Goal: Information Seeking & Learning: Learn about a topic

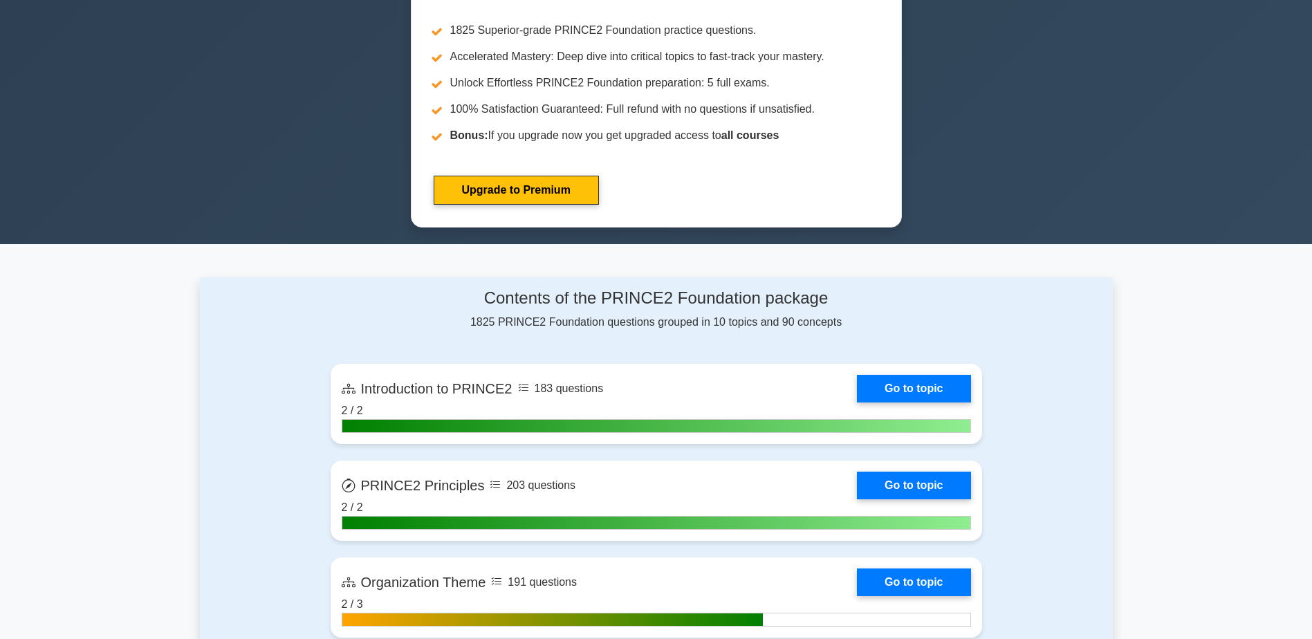
scroll to position [761, 0]
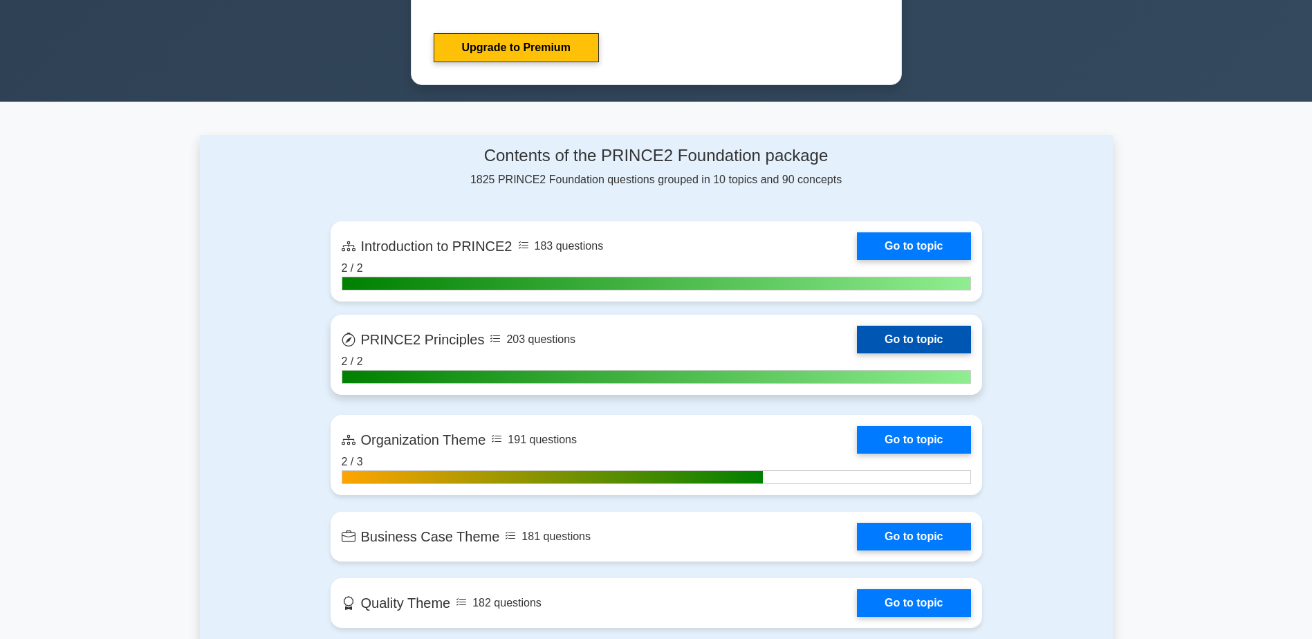
click at [899, 337] on link "Go to topic" at bounding box center [913, 340] width 113 height 28
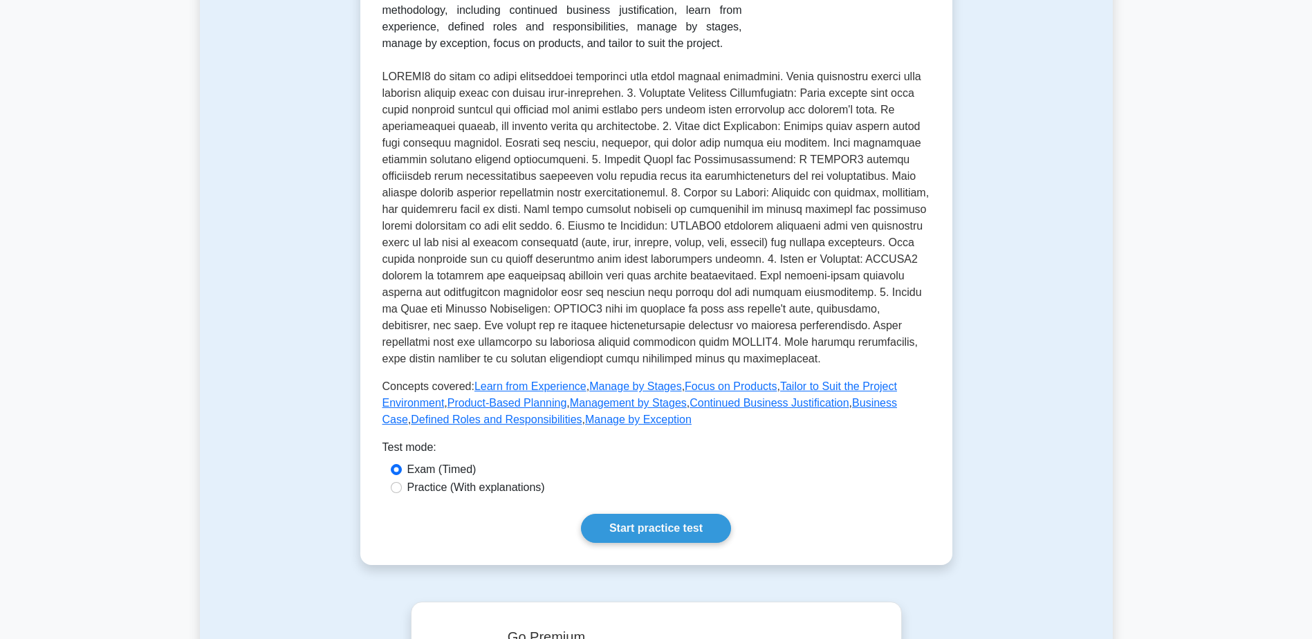
scroll to position [415, 0]
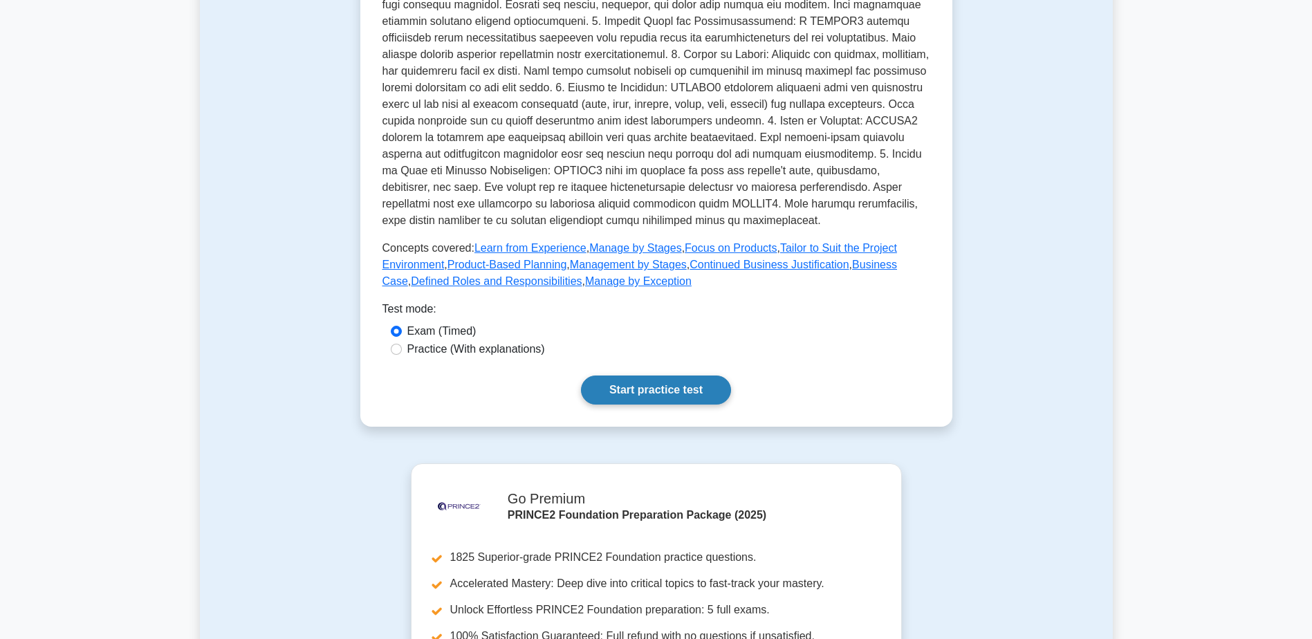
click at [682, 389] on link "Start practice test" at bounding box center [656, 390] width 150 height 29
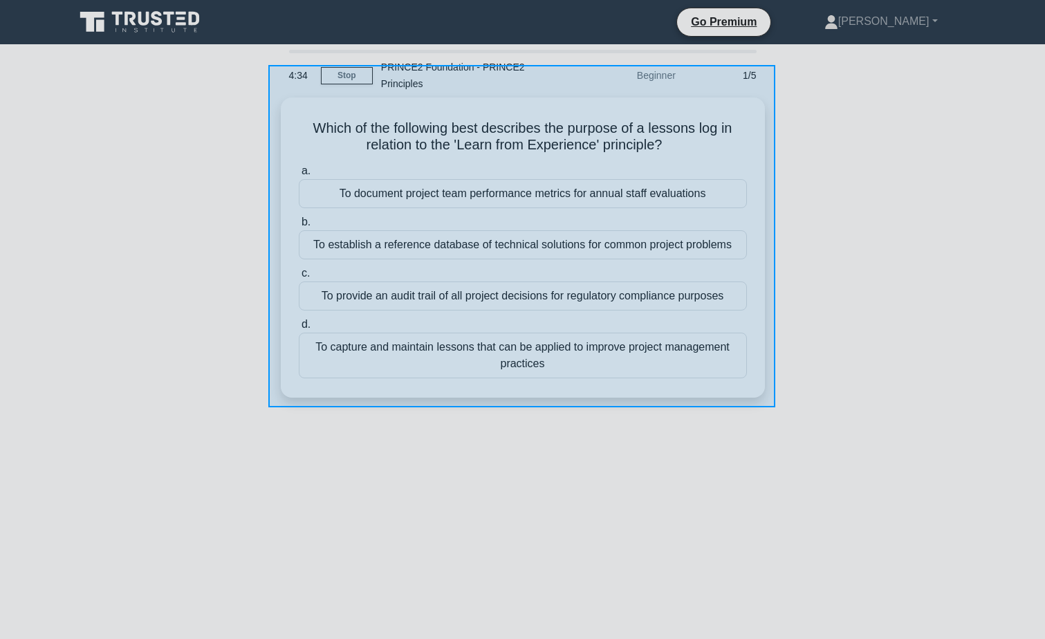
drag, startPoint x: 270, startPoint y: 70, endPoint x: 775, endPoint y: 411, distance: 609.9
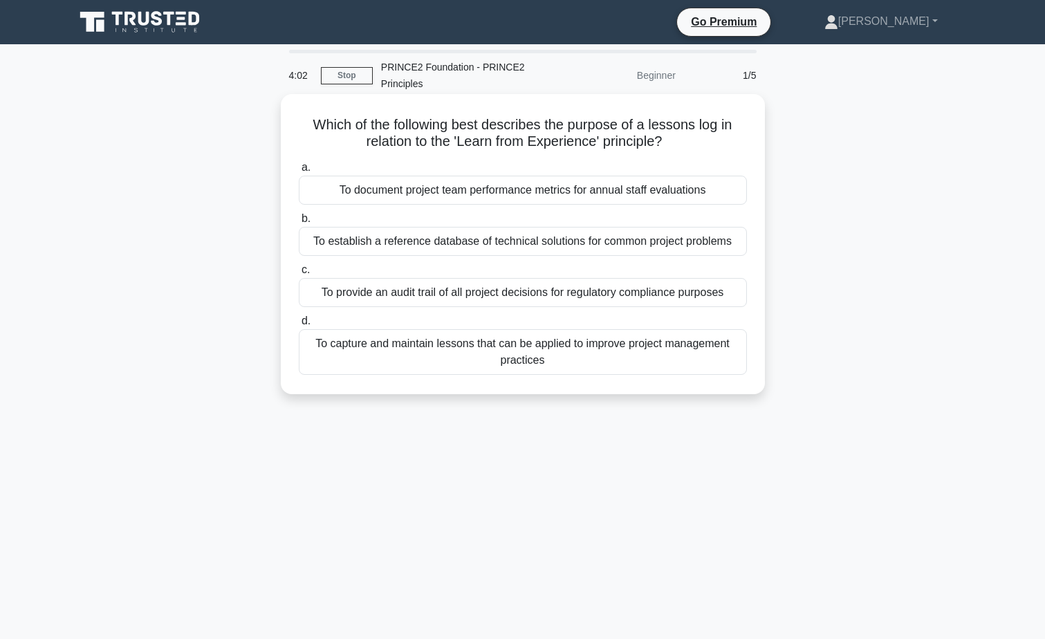
click at [613, 356] on div "To capture and maintain lessons that can be applied to improve project manageme…" at bounding box center [523, 352] width 448 height 46
click at [299, 326] on input "d. To capture and maintain lessons that can be applied to improve project manag…" at bounding box center [299, 321] width 0 height 9
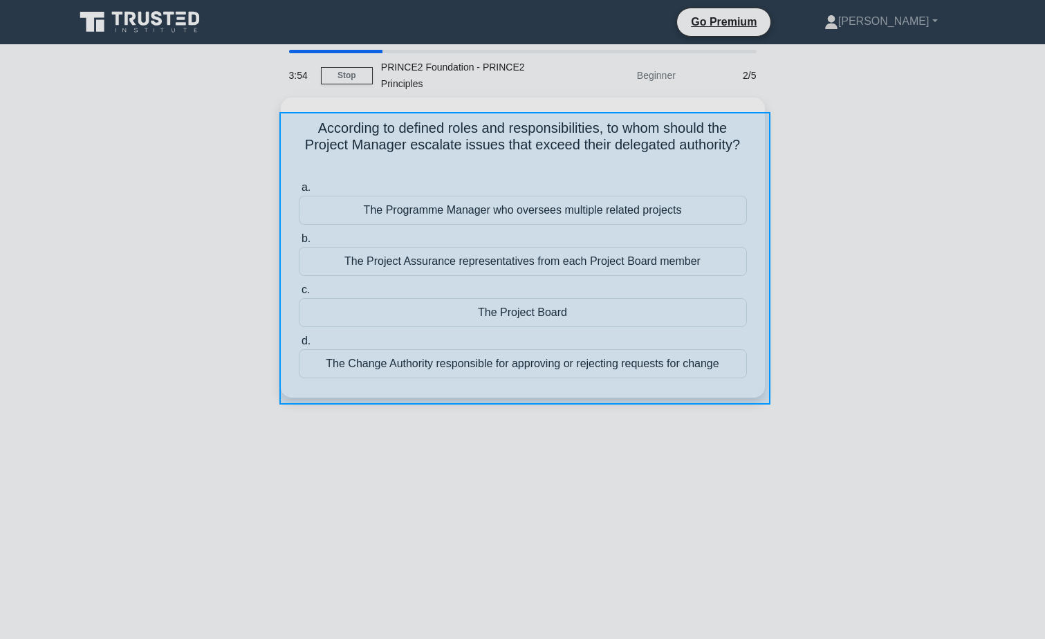
drag, startPoint x: 279, startPoint y: 112, endPoint x: 771, endPoint y: 405, distance: 571.7
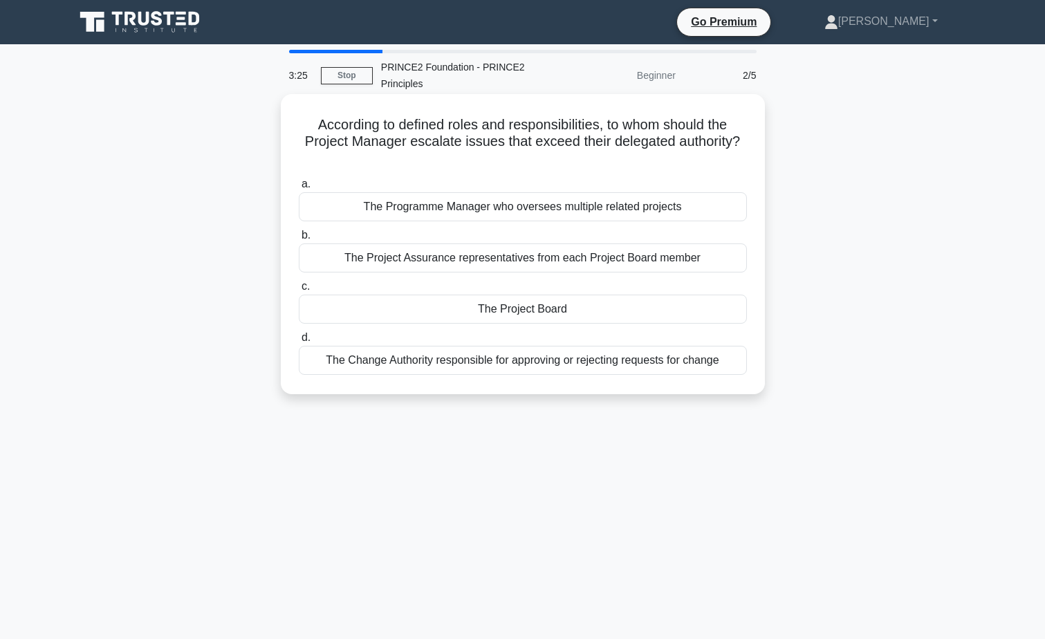
click at [654, 205] on div "The Programme Manager who oversees multiple related projects" at bounding box center [523, 206] width 448 height 29
click at [299, 189] on input "a. The Programme Manager who oversees multiple related projects" at bounding box center [299, 184] width 0 height 9
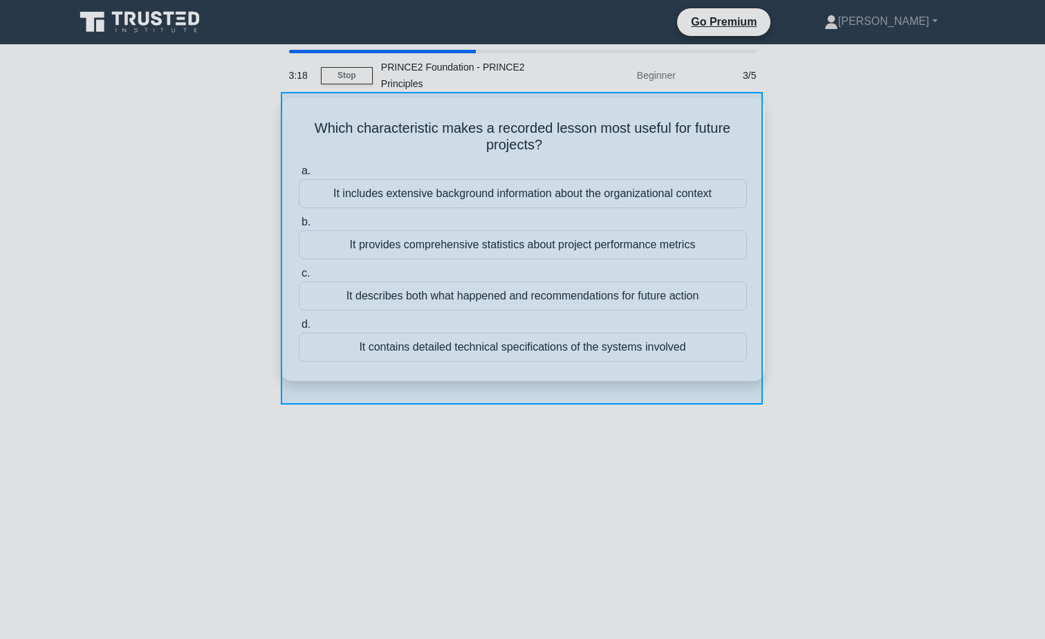
drag, startPoint x: 281, startPoint y: 92, endPoint x: 763, endPoint y: 405, distance: 575.1
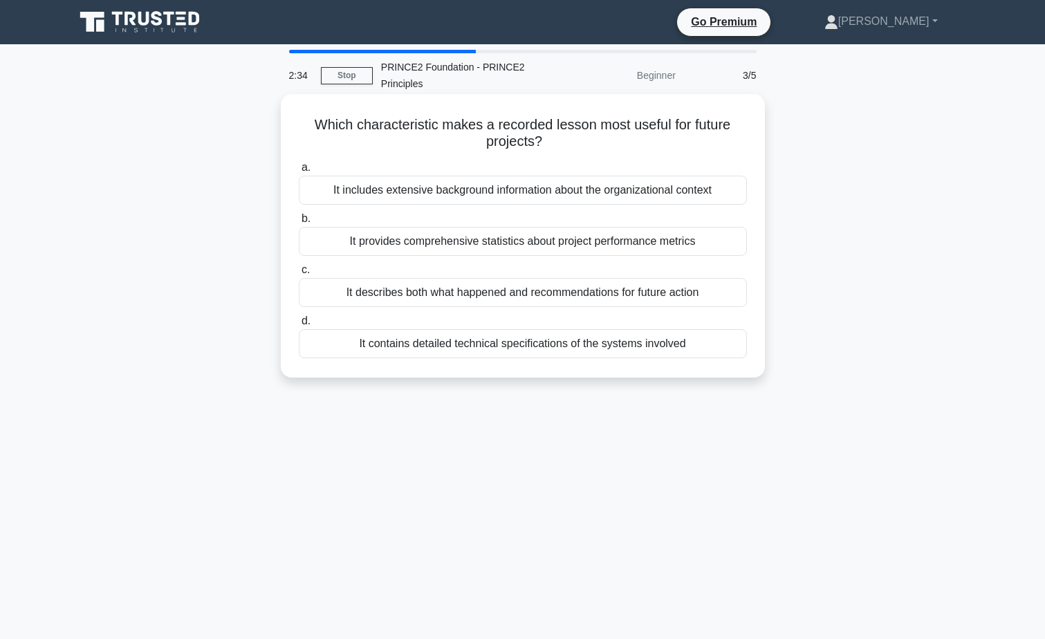
click at [430, 293] on div "It describes both what happened and recommendations for future action" at bounding box center [523, 292] width 448 height 29
click at [299, 275] on input "c. It describes both what happened and recommendations for future action" at bounding box center [299, 270] width 0 height 9
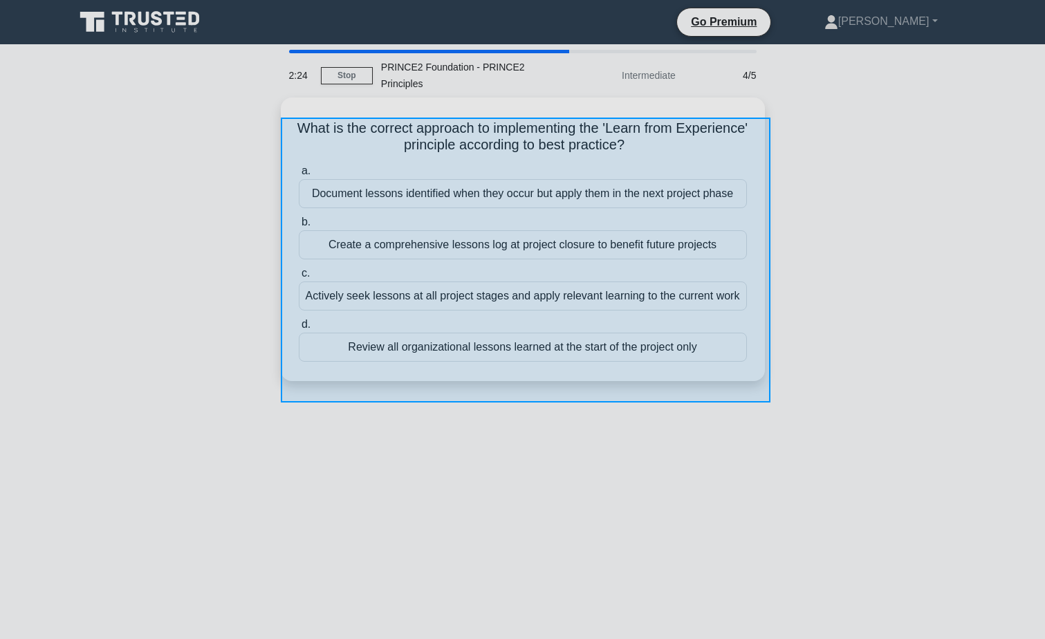
drag, startPoint x: 281, startPoint y: 118, endPoint x: 771, endPoint y: 398, distance: 565.2
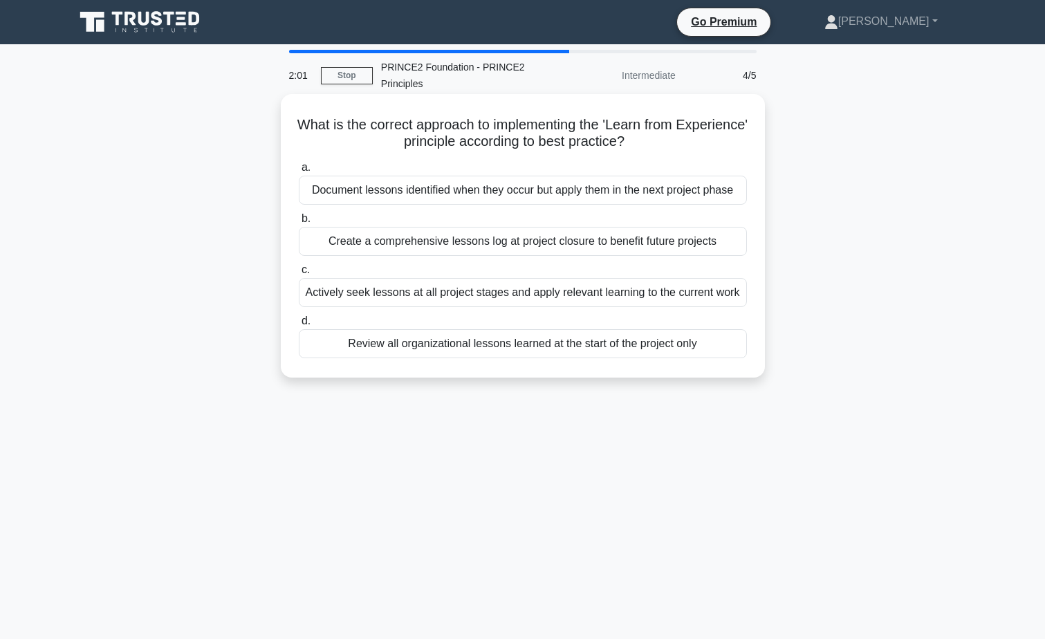
click at [468, 292] on div "Actively seek lessons at all project stages and apply relevant learning to the …" at bounding box center [523, 292] width 448 height 29
click at [299, 275] on input "c. Actively seek lessons at all project stages and apply relevant learning to t…" at bounding box center [299, 270] width 0 height 9
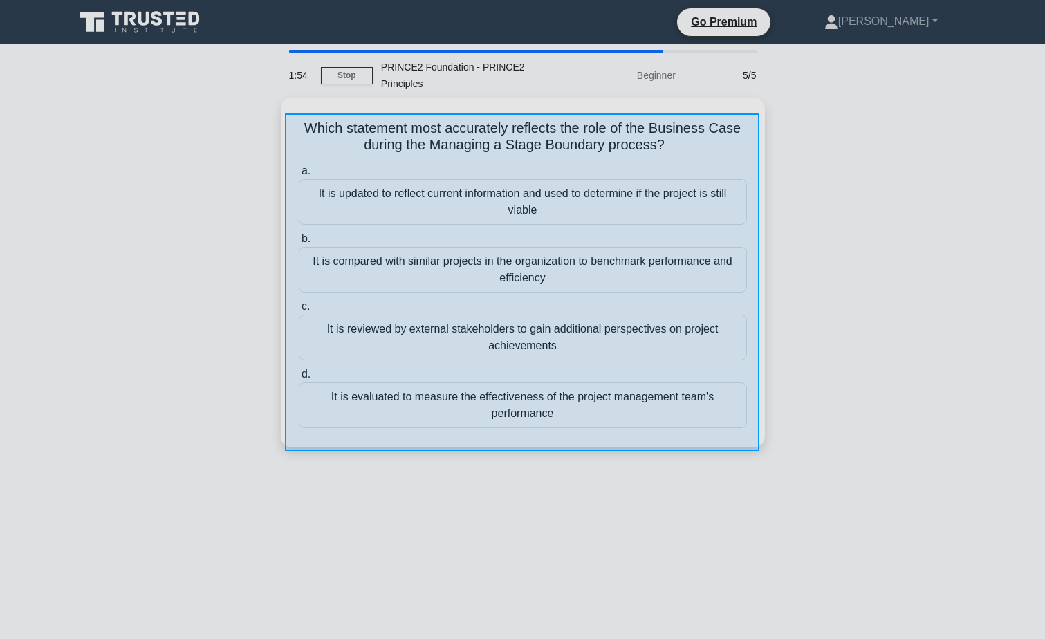
drag, startPoint x: 285, startPoint y: 113, endPoint x: 760, endPoint y: 451, distance: 582.4
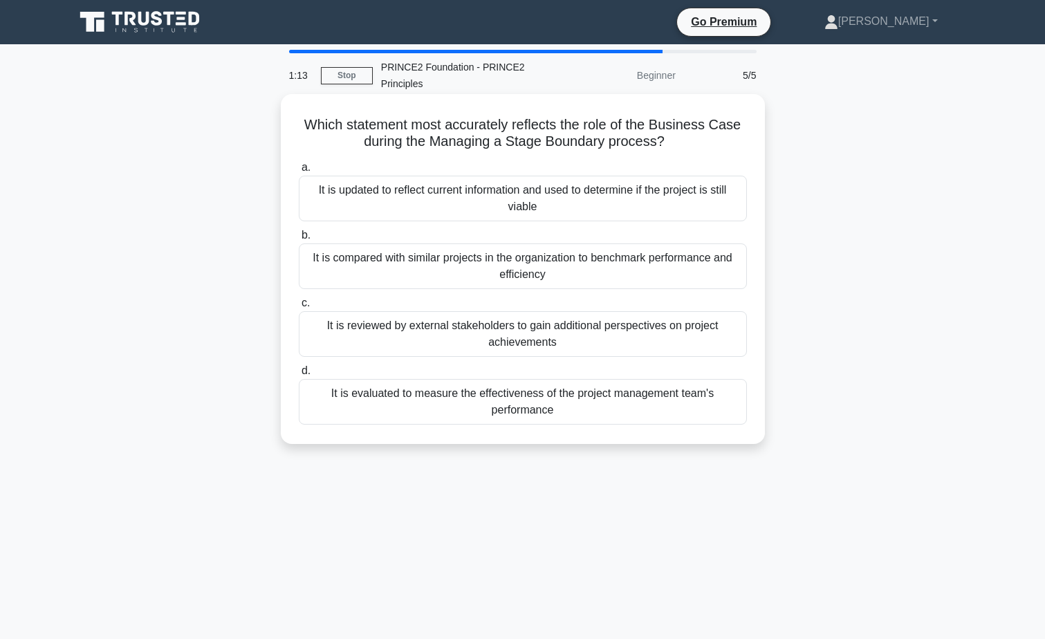
click at [495, 196] on div "It is updated to reflect current information and used to determine if the proje…" at bounding box center [523, 199] width 448 height 46
click at [299, 172] on input "a. It is updated to reflect current information and used to determine if the pr…" at bounding box center [299, 167] width 0 height 9
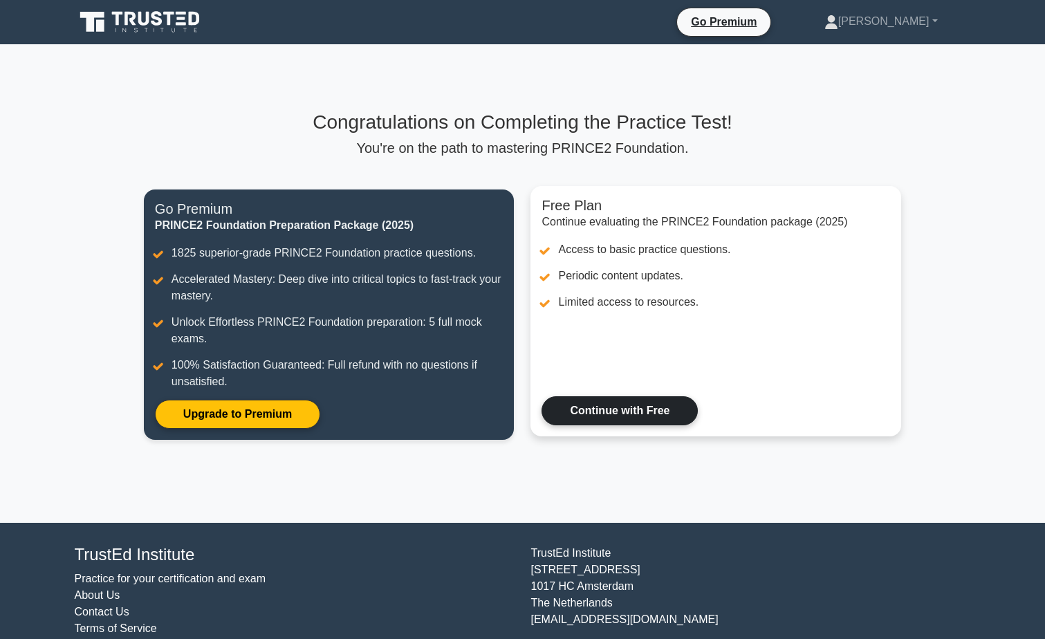
click at [671, 412] on link "Continue with Free" at bounding box center [620, 410] width 156 height 29
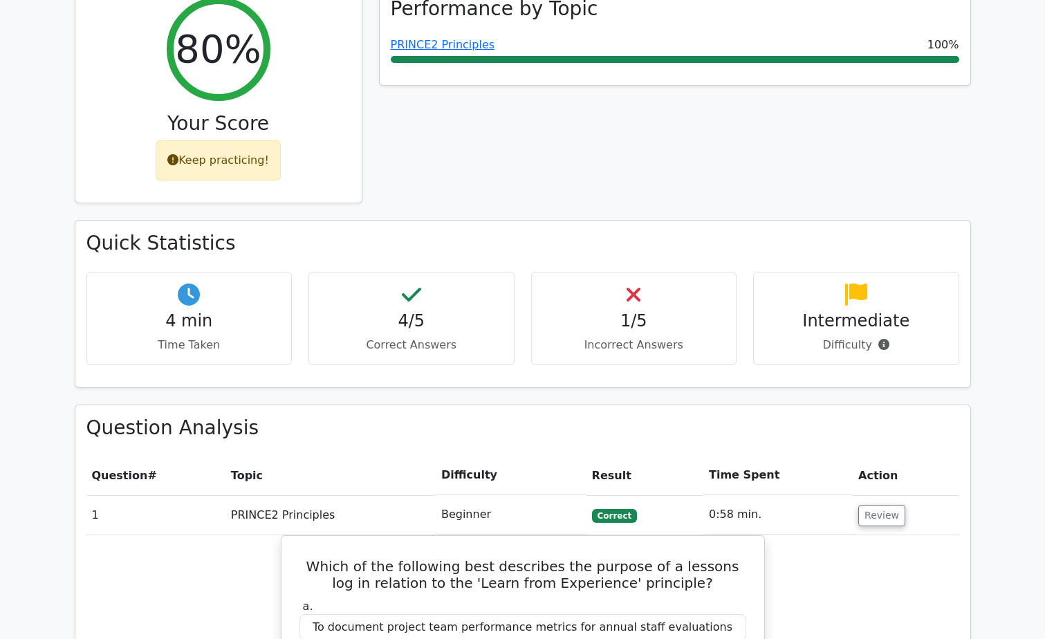
scroll to position [692, 0]
